Goal: Task Accomplishment & Management: Complete application form

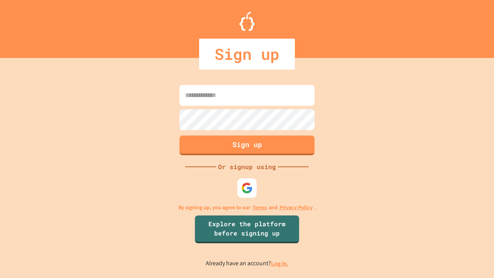
click at [280, 263] on link "Log in." at bounding box center [280, 264] width 18 height 8
